Goal: Information Seeking & Learning: Learn about a topic

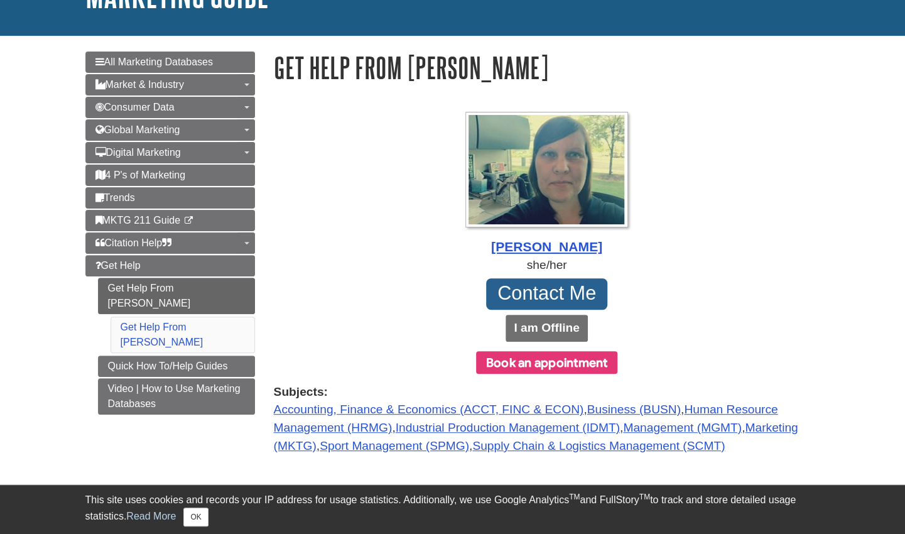
scroll to position [106, 0]
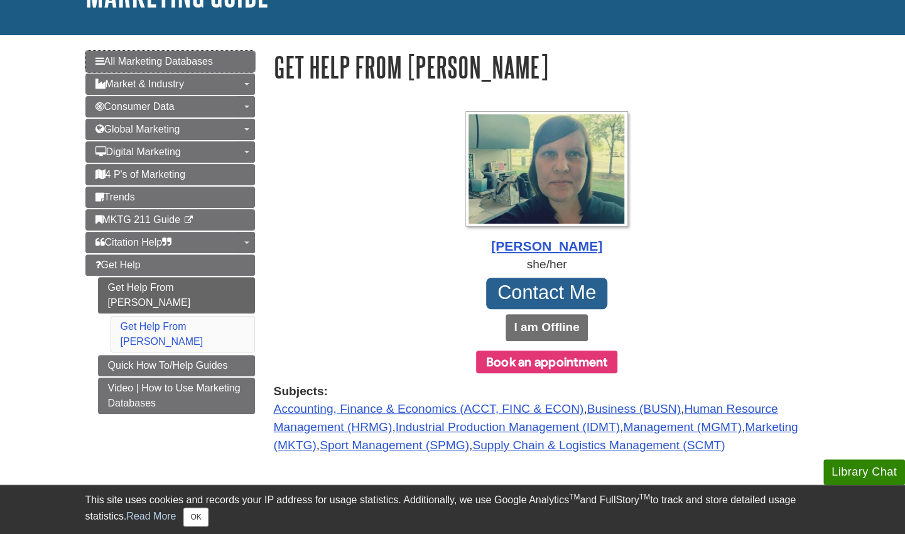
click at [180, 64] on span "All Marketing Databases" at bounding box center [153, 61] width 117 height 11
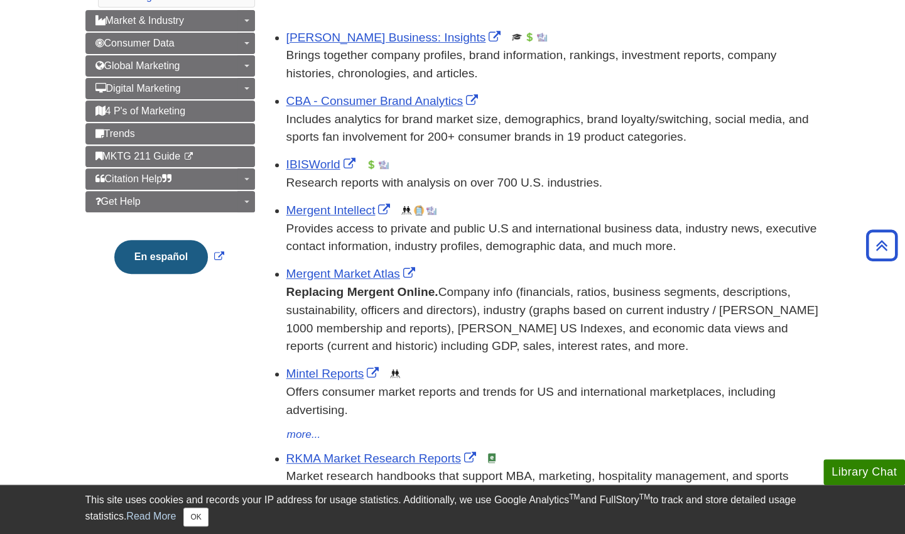
scroll to position [234, 0]
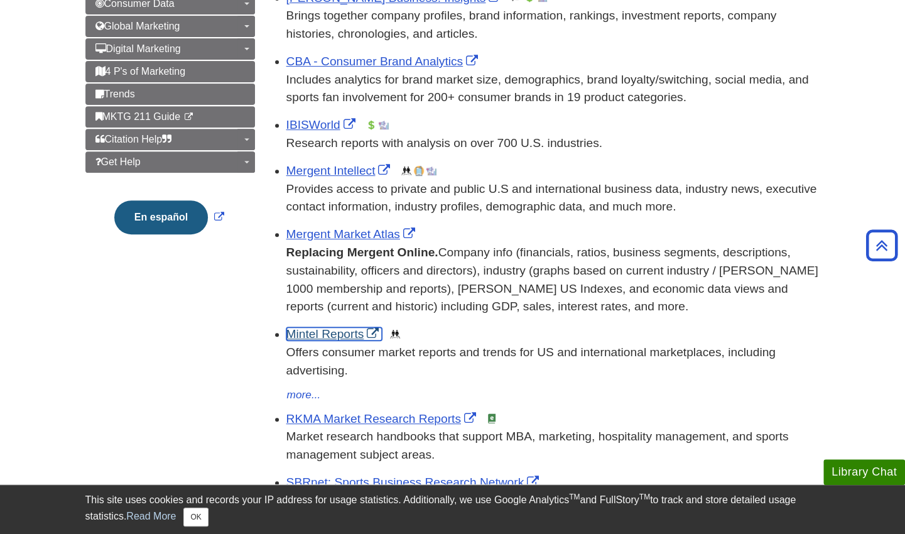
click at [322, 336] on link "Mintel Reports" at bounding box center [334, 333] width 96 height 13
